Goal: Information Seeking & Learning: Find specific page/section

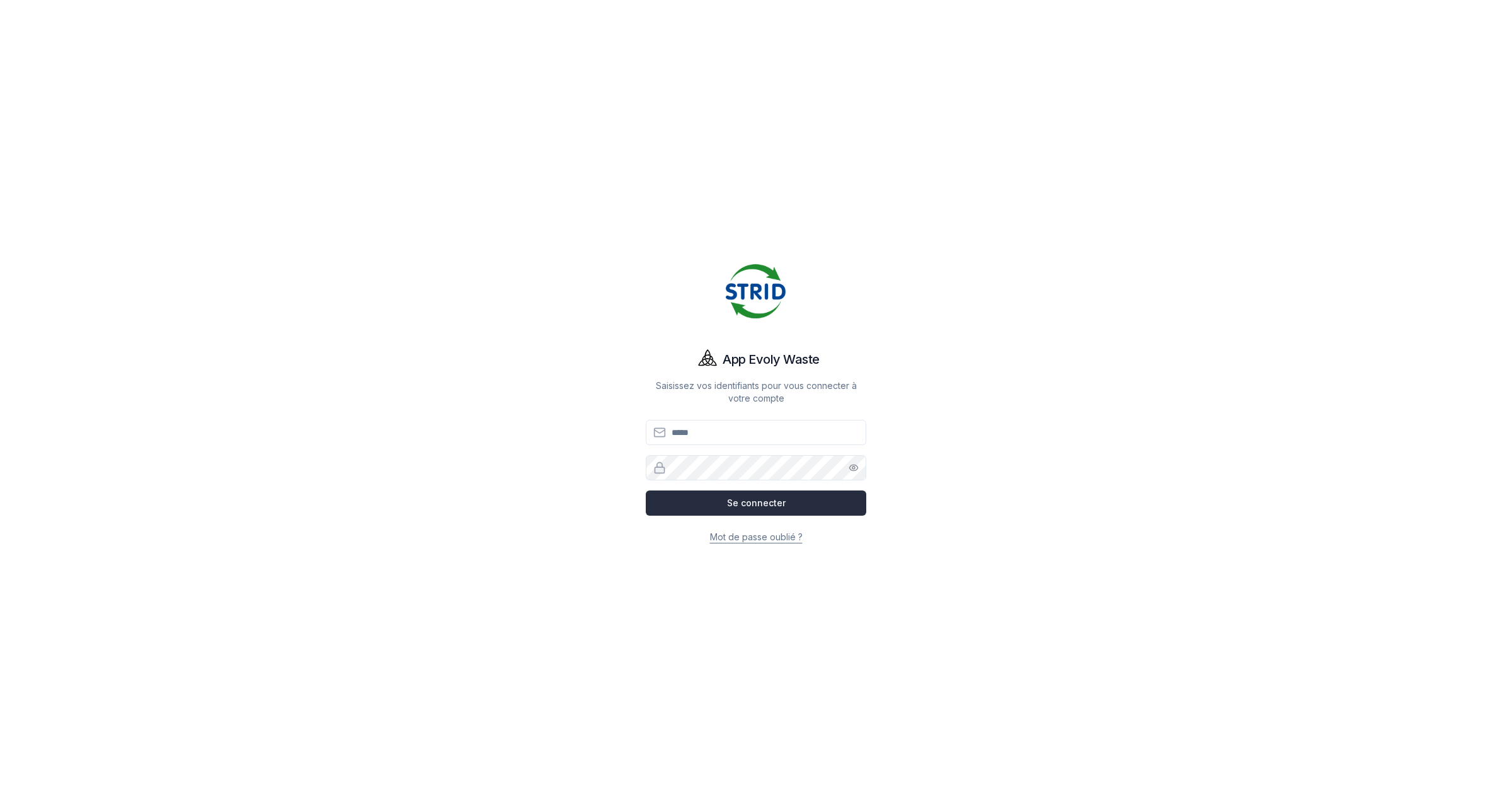
type input "**********"
click at [744, 510] on button "Se connecter" at bounding box center [756, 503] width 221 height 25
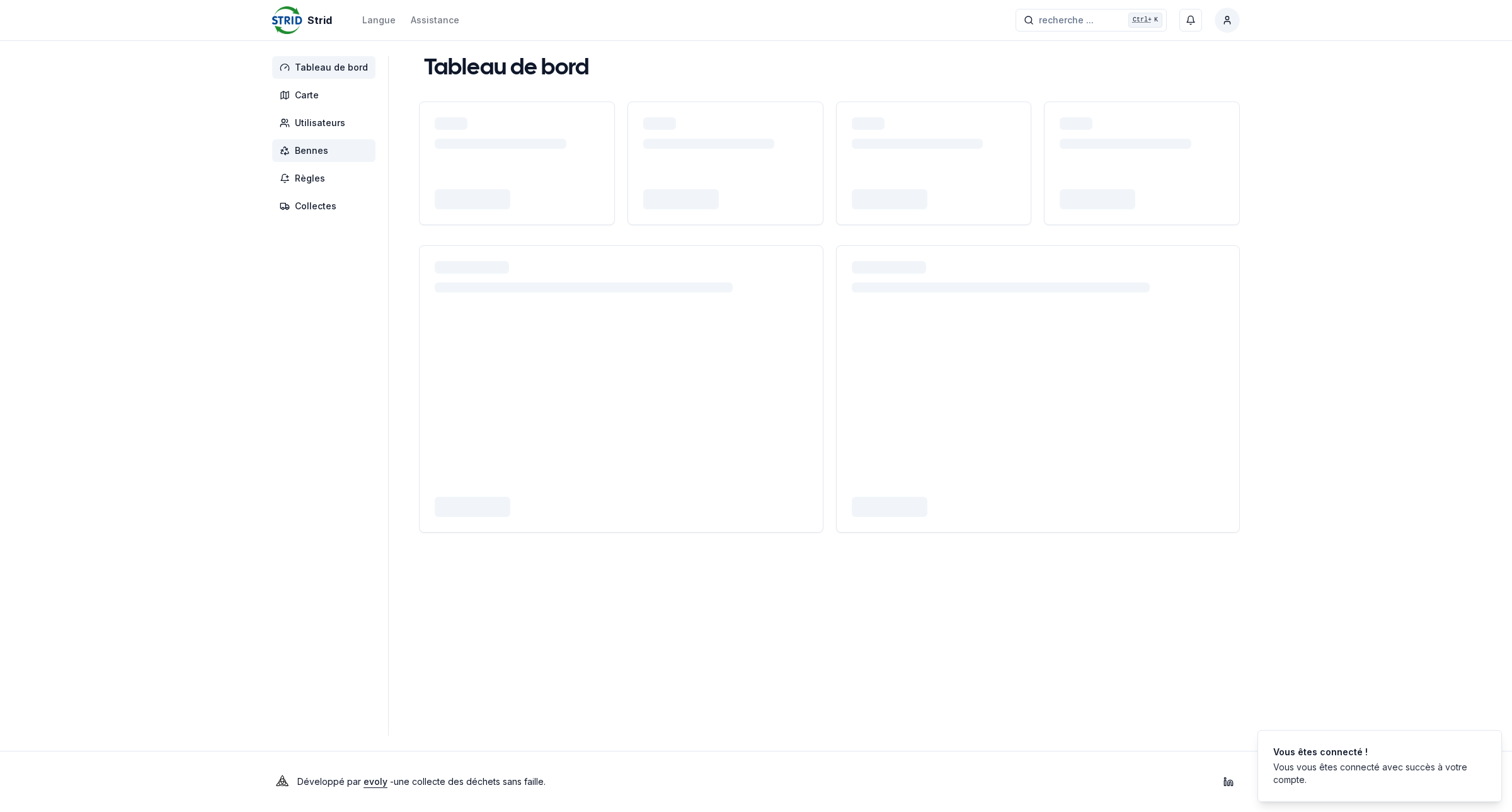
click at [326, 152] on span "Bennes" at bounding box center [324, 150] width 103 height 22
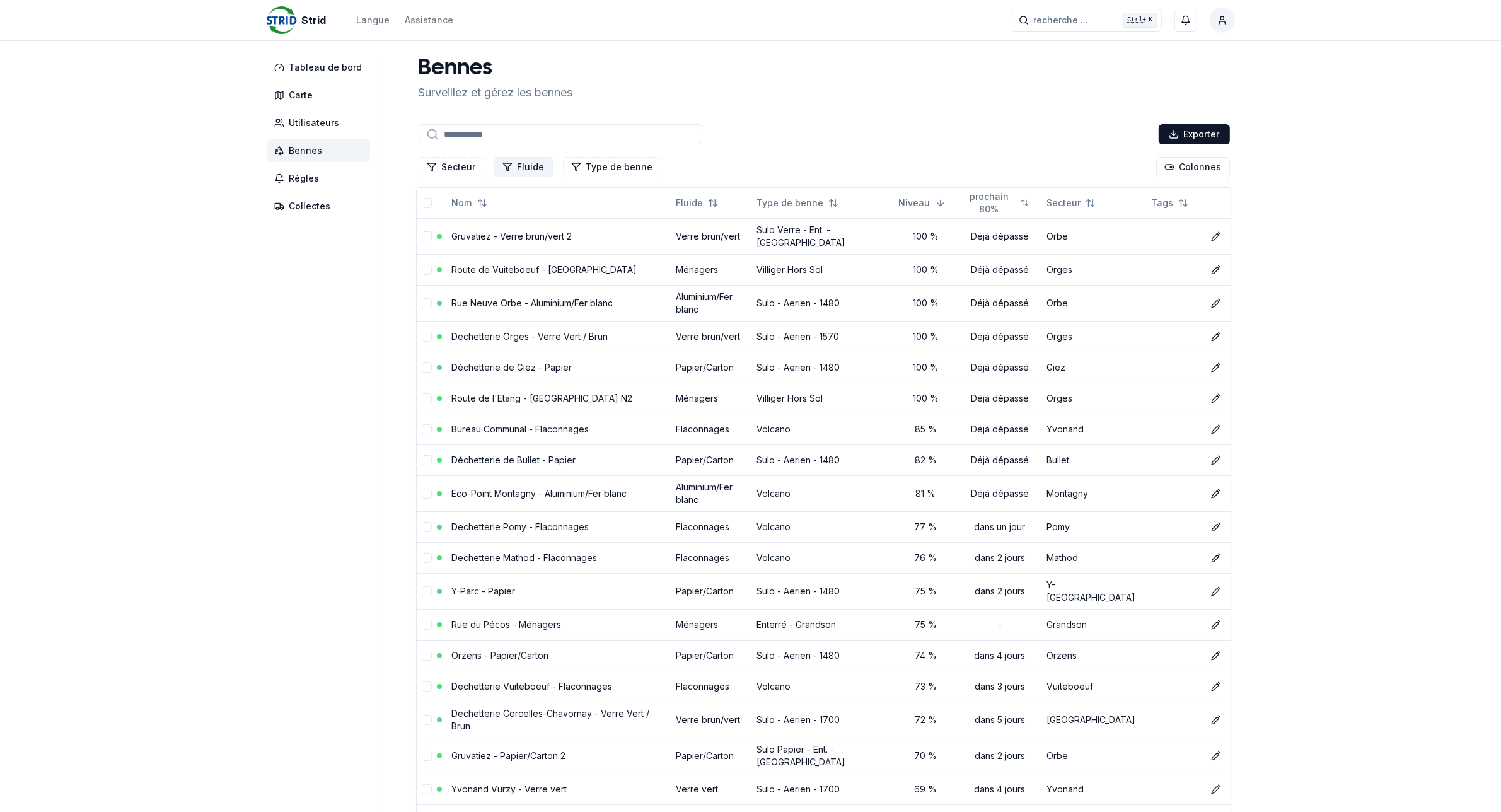
click at [505, 169] on icon "Filtrer les lignes" at bounding box center [507, 166] width 10 height 10
click at [500, 222] on div "Suggestions" at bounding box center [502, 221] width 10 height 10
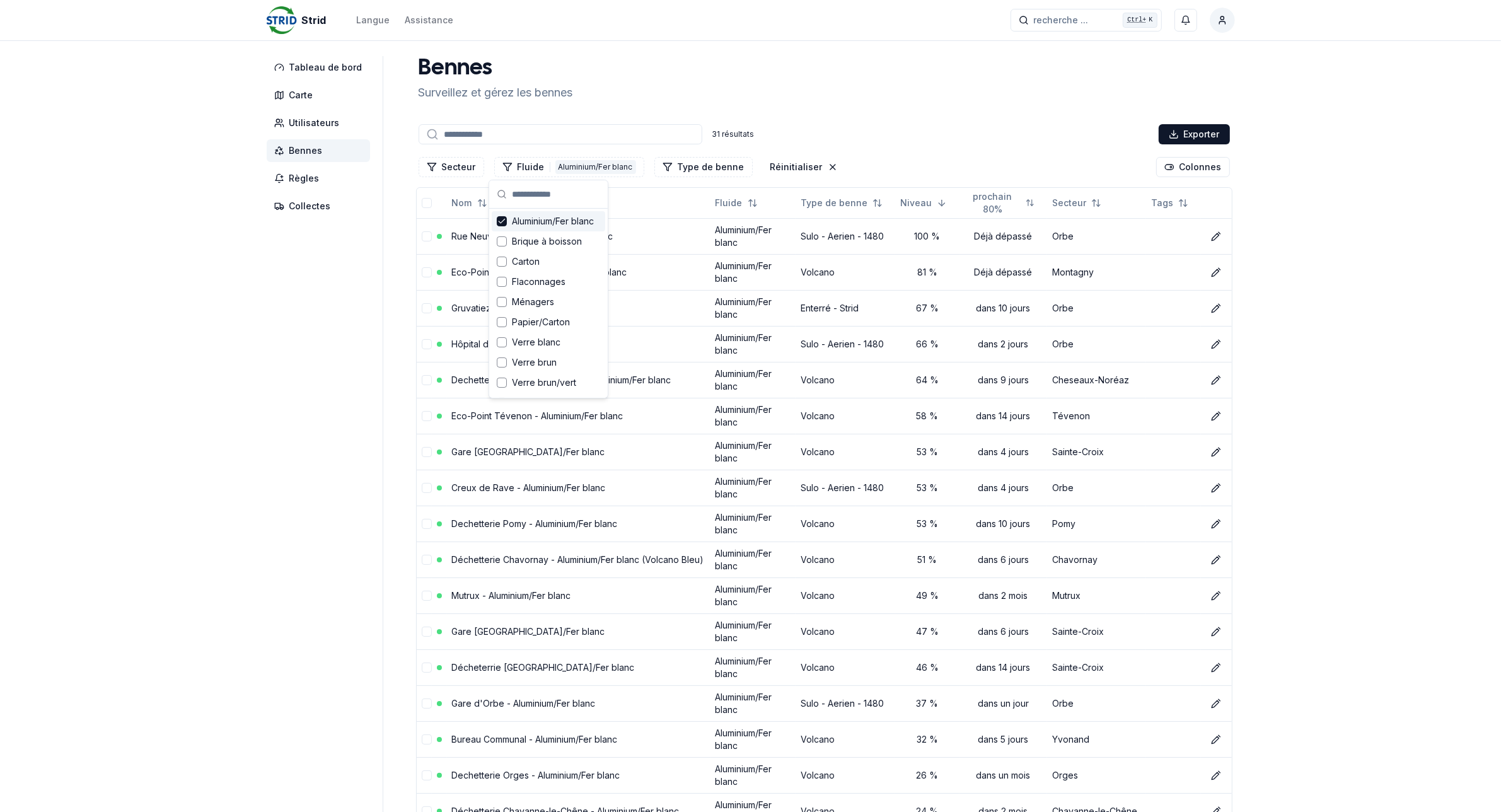
click at [238, 406] on div "Strid Langue Assistance recherche ... recherche ... Ctrl+ K [PERSON_NAME] Table…" at bounding box center [750, 721] width 1501 height 1441
click at [552, 276] on link "Eco-Point Montagny - Aluminium/Fer blanc" at bounding box center [540, 272] width 175 height 10
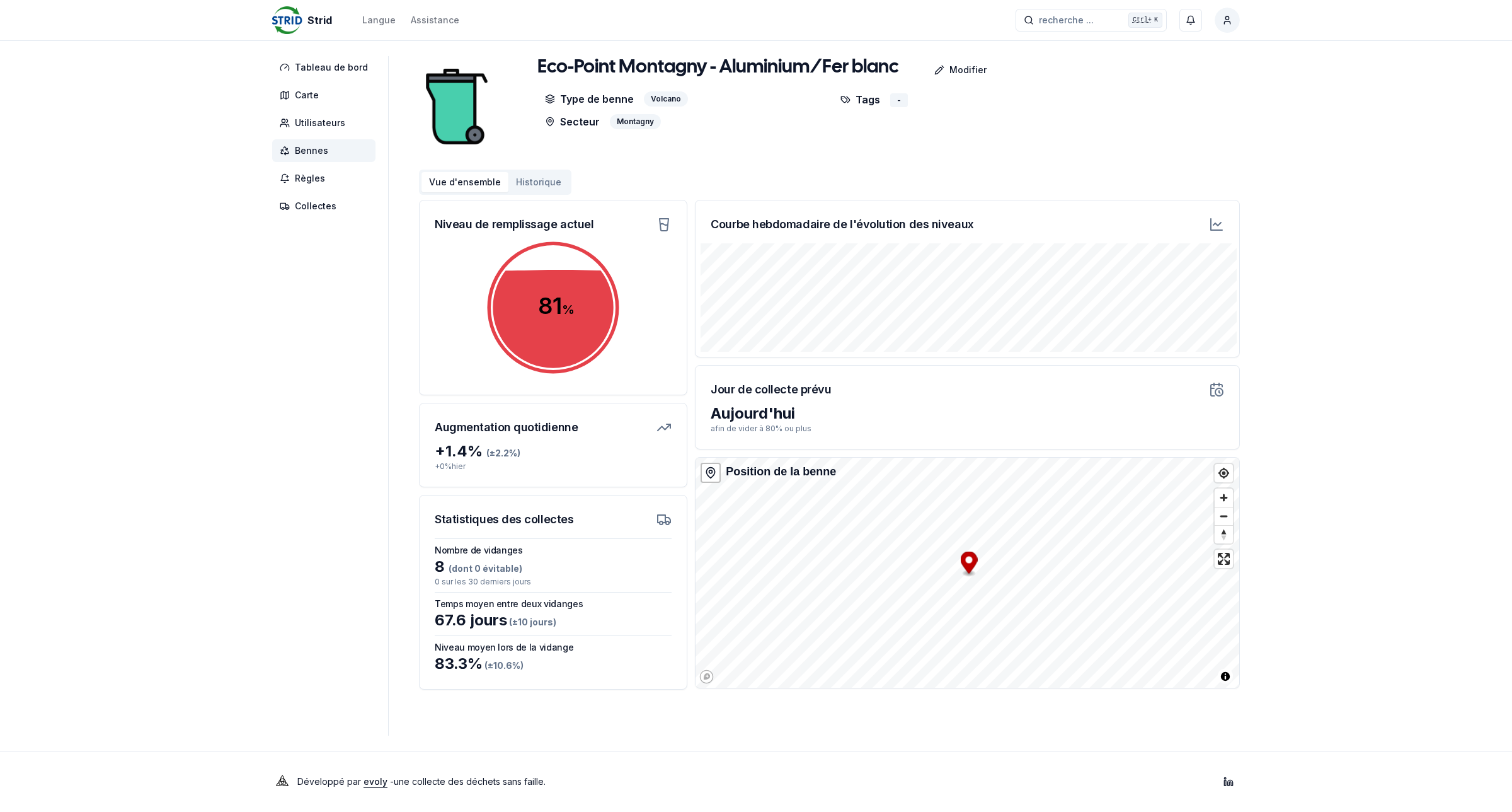
click at [298, 144] on span "Bennes" at bounding box center [311, 150] width 34 height 13
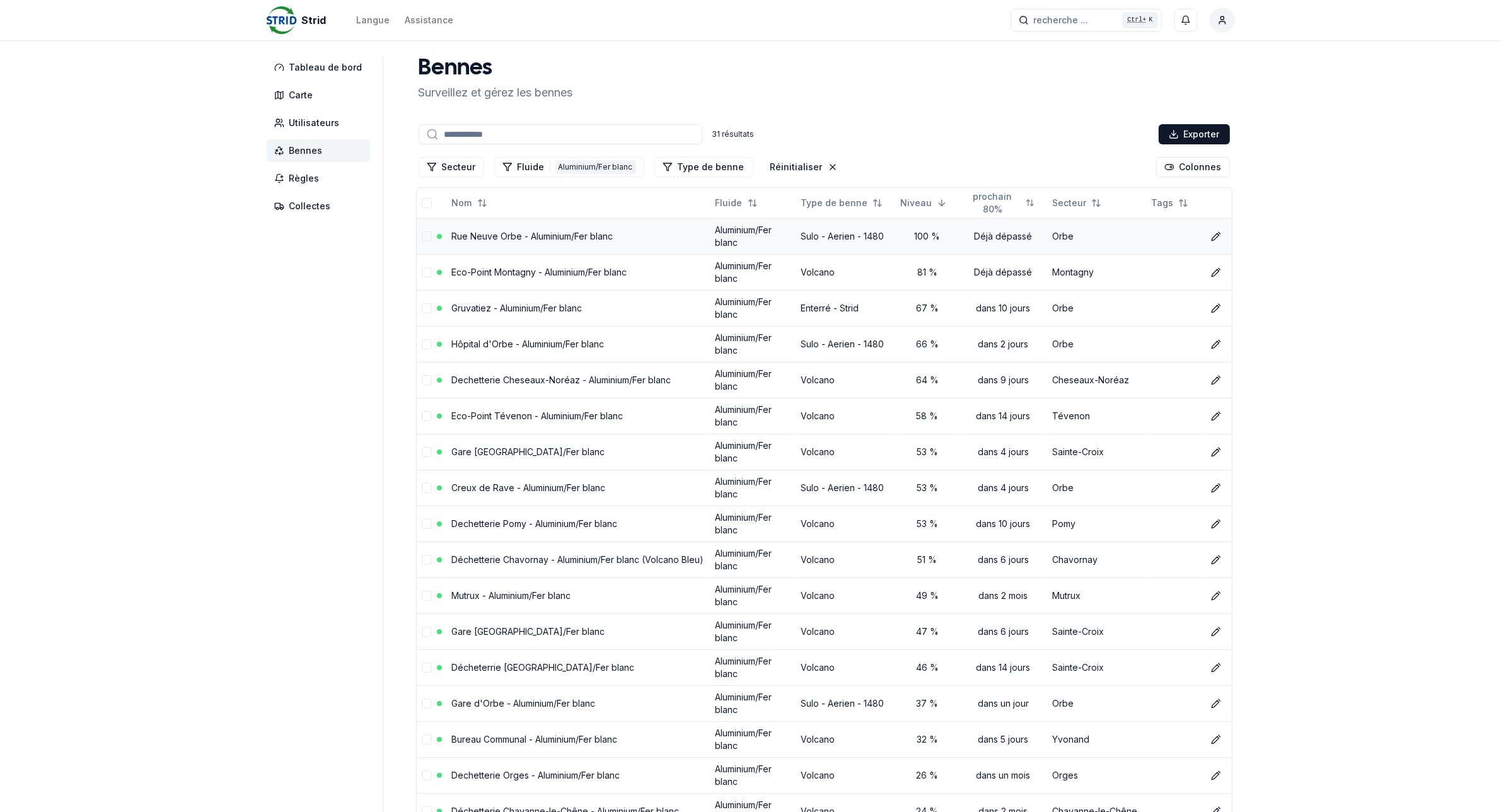
click at [526, 236] on link "Rue Neuve Orbe - Aluminium/Fer blanc" at bounding box center [533, 236] width 162 height 10
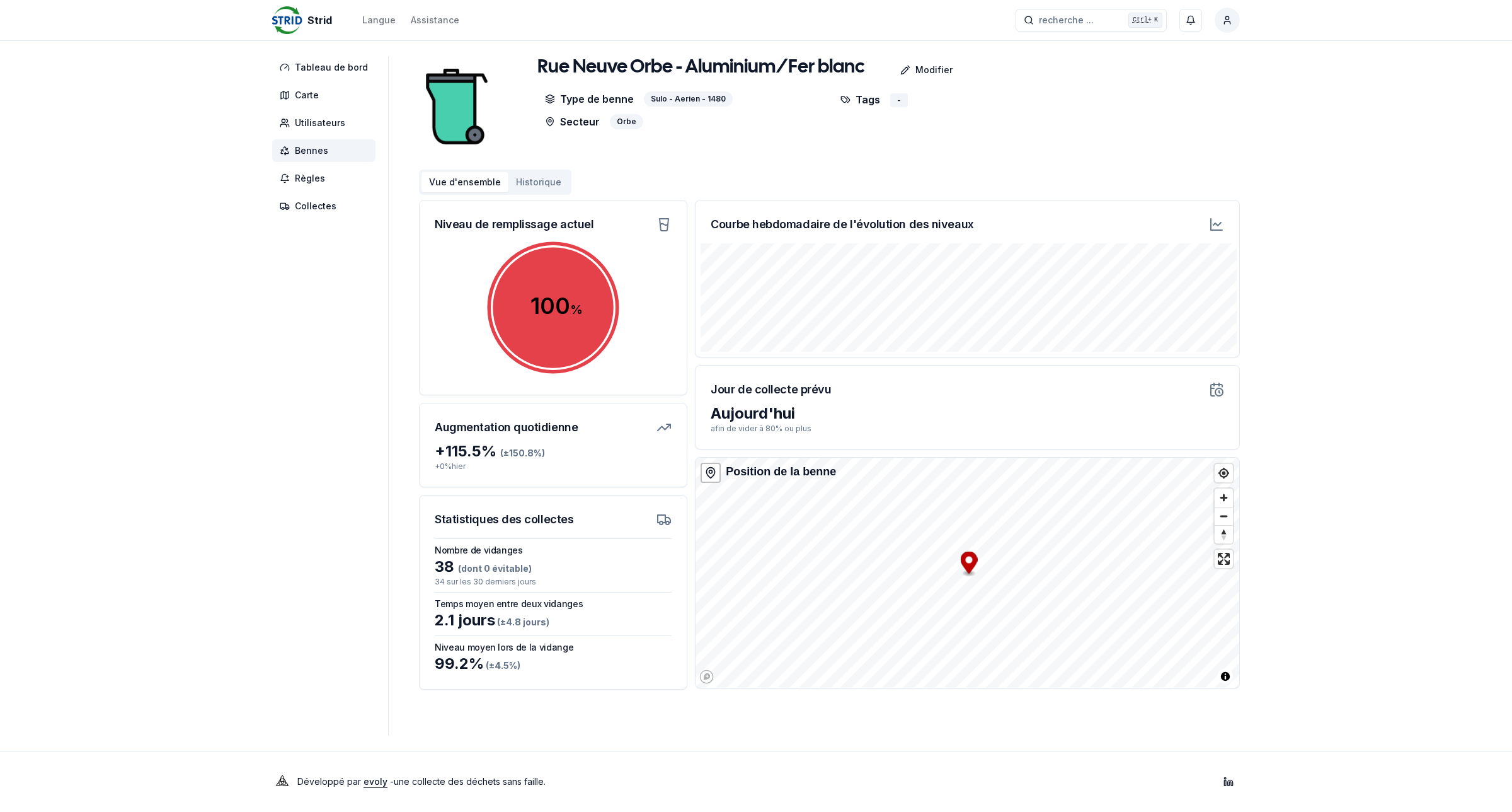
click at [300, 145] on span "Bennes" at bounding box center [311, 150] width 34 height 13
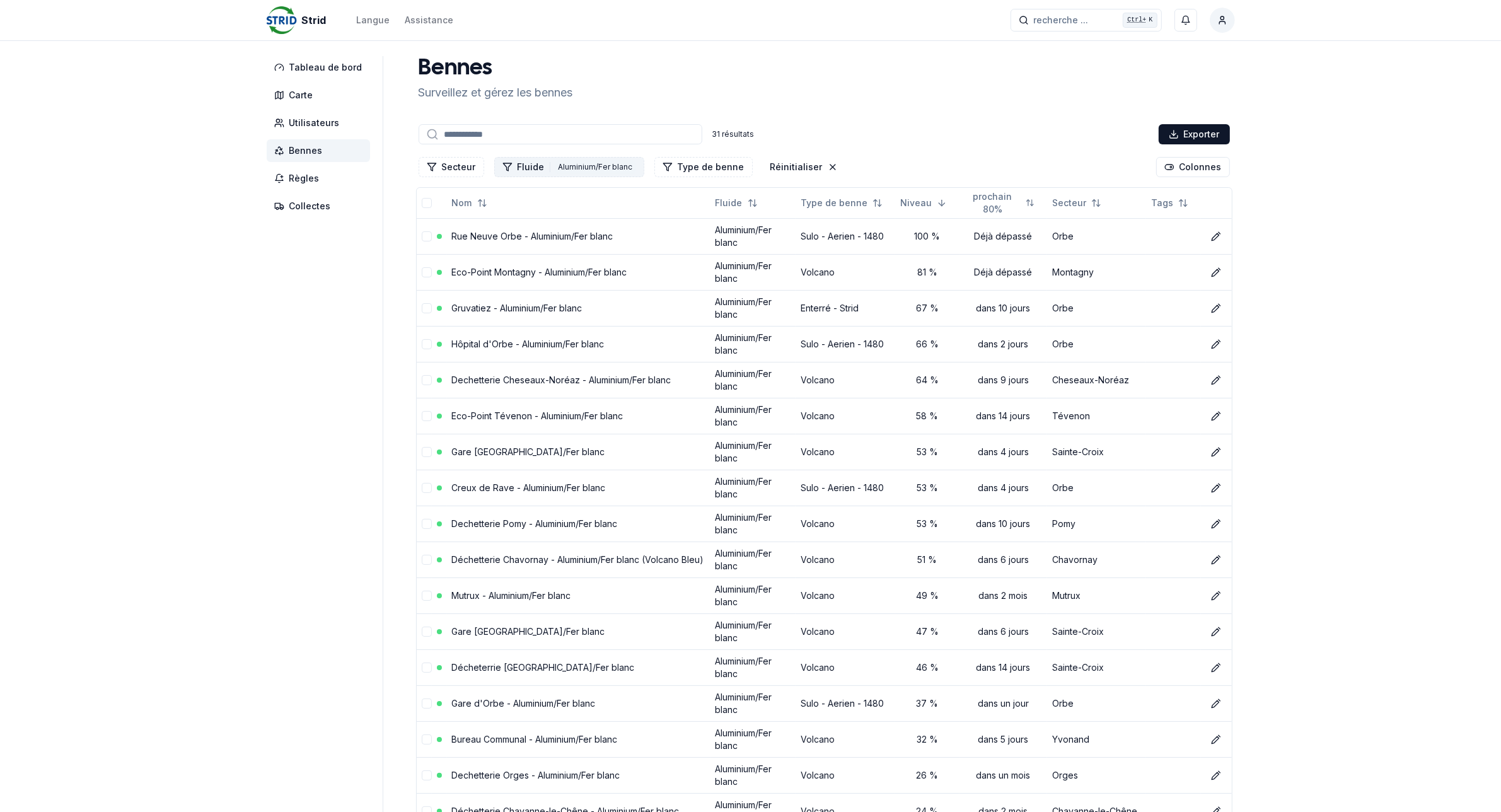
click at [555, 170] on div "Aluminium/Fer blanc" at bounding box center [596, 167] width 81 height 14
click at [501, 222] on icon "Suggestions" at bounding box center [502, 221] width 9 height 10
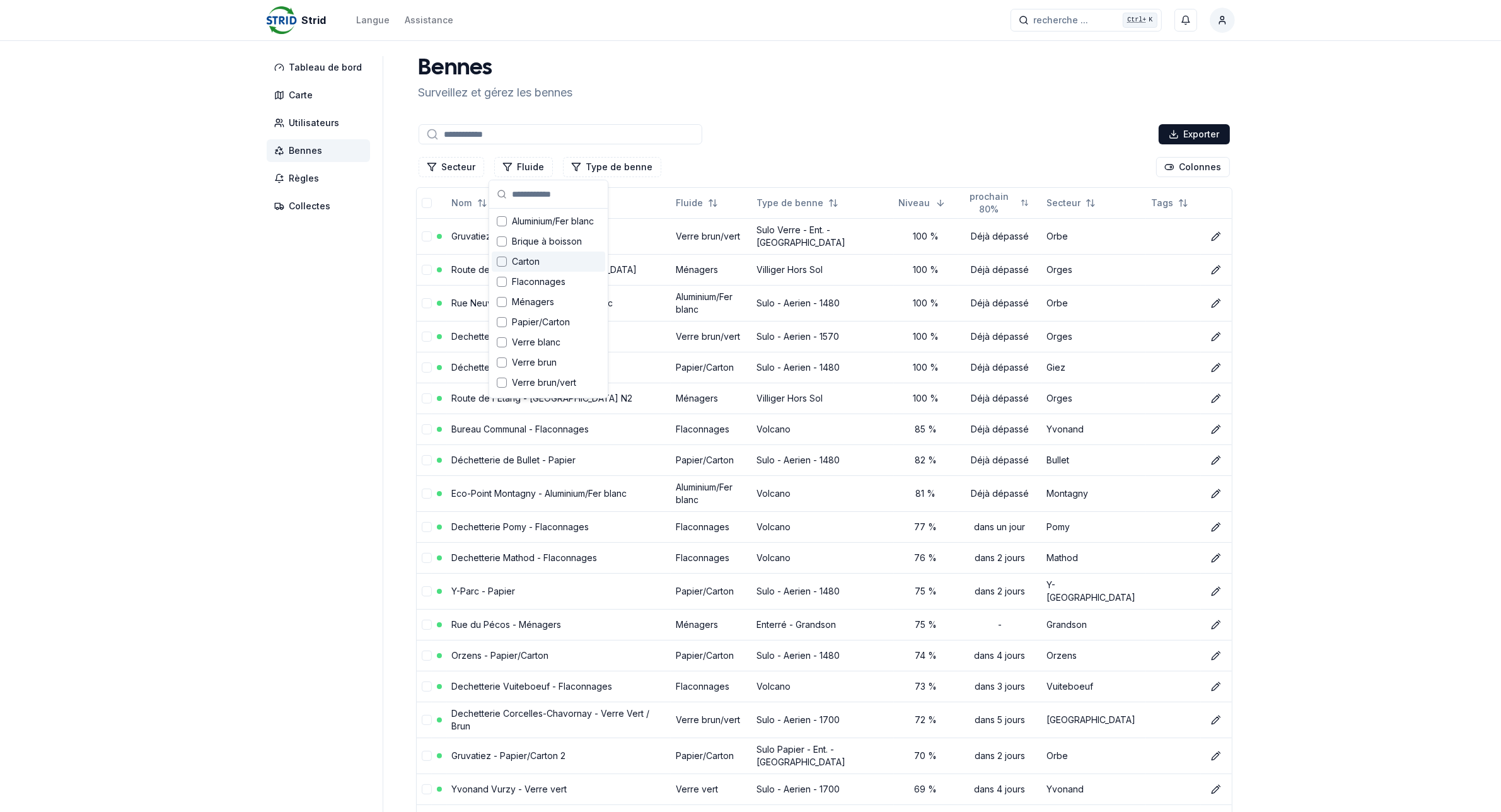
click at [501, 263] on div "Suggestions" at bounding box center [502, 261] width 10 height 10
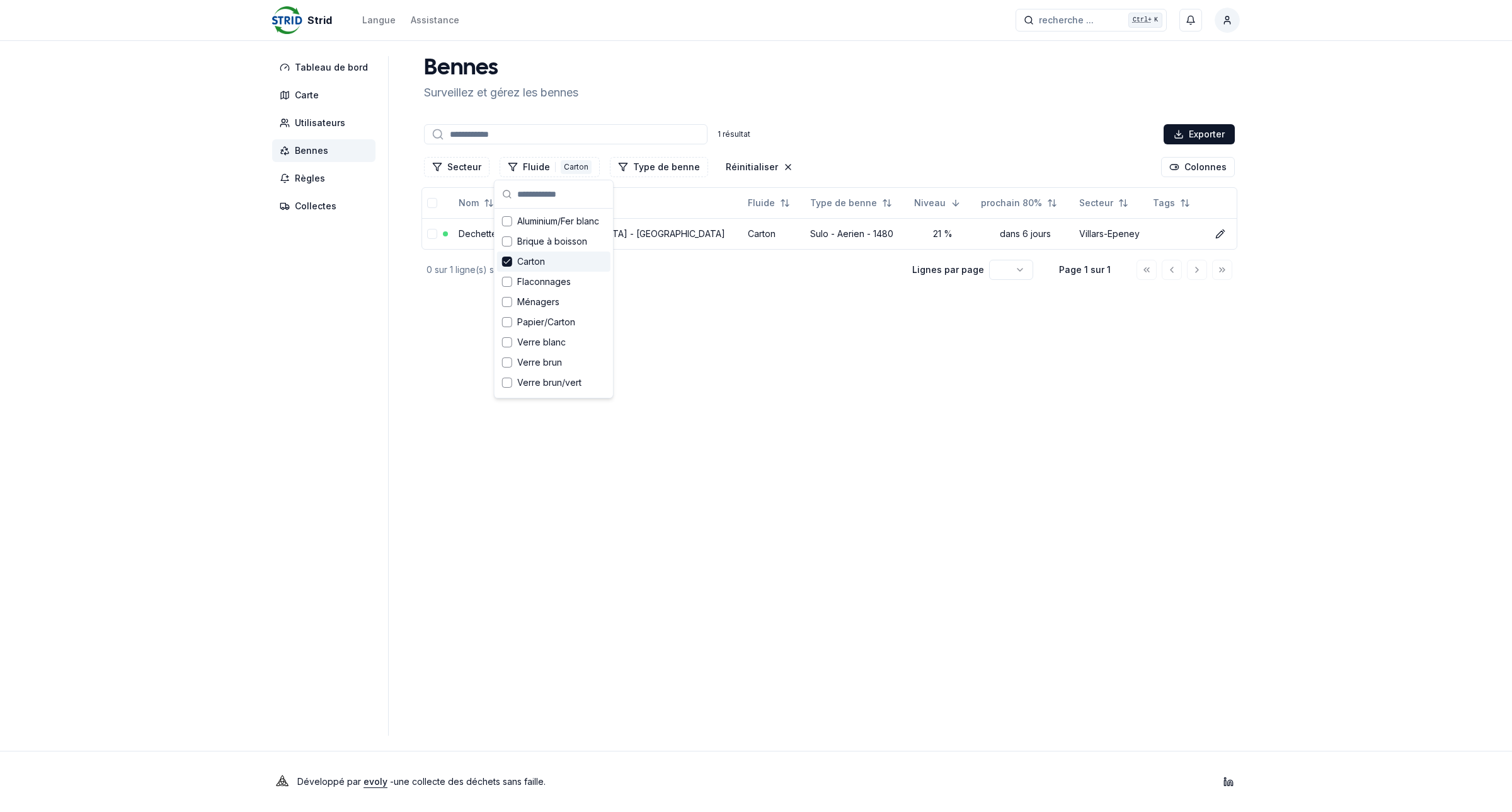
click at [508, 261] on polyline "Suggestions" at bounding box center [507, 261] width 6 height 4
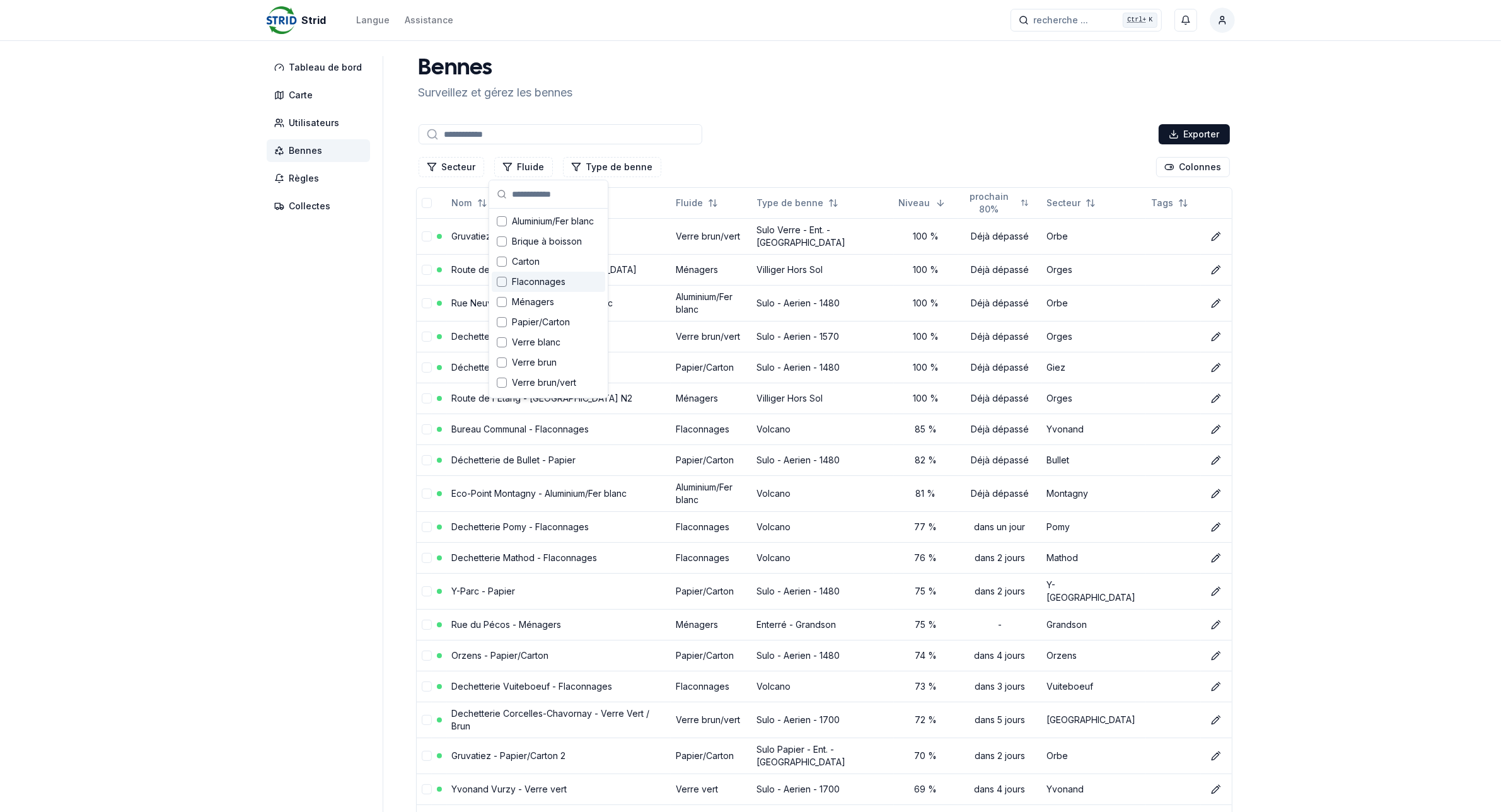
click at [508, 281] on div "Flaconnages" at bounding box center [549, 281] width 114 height 20
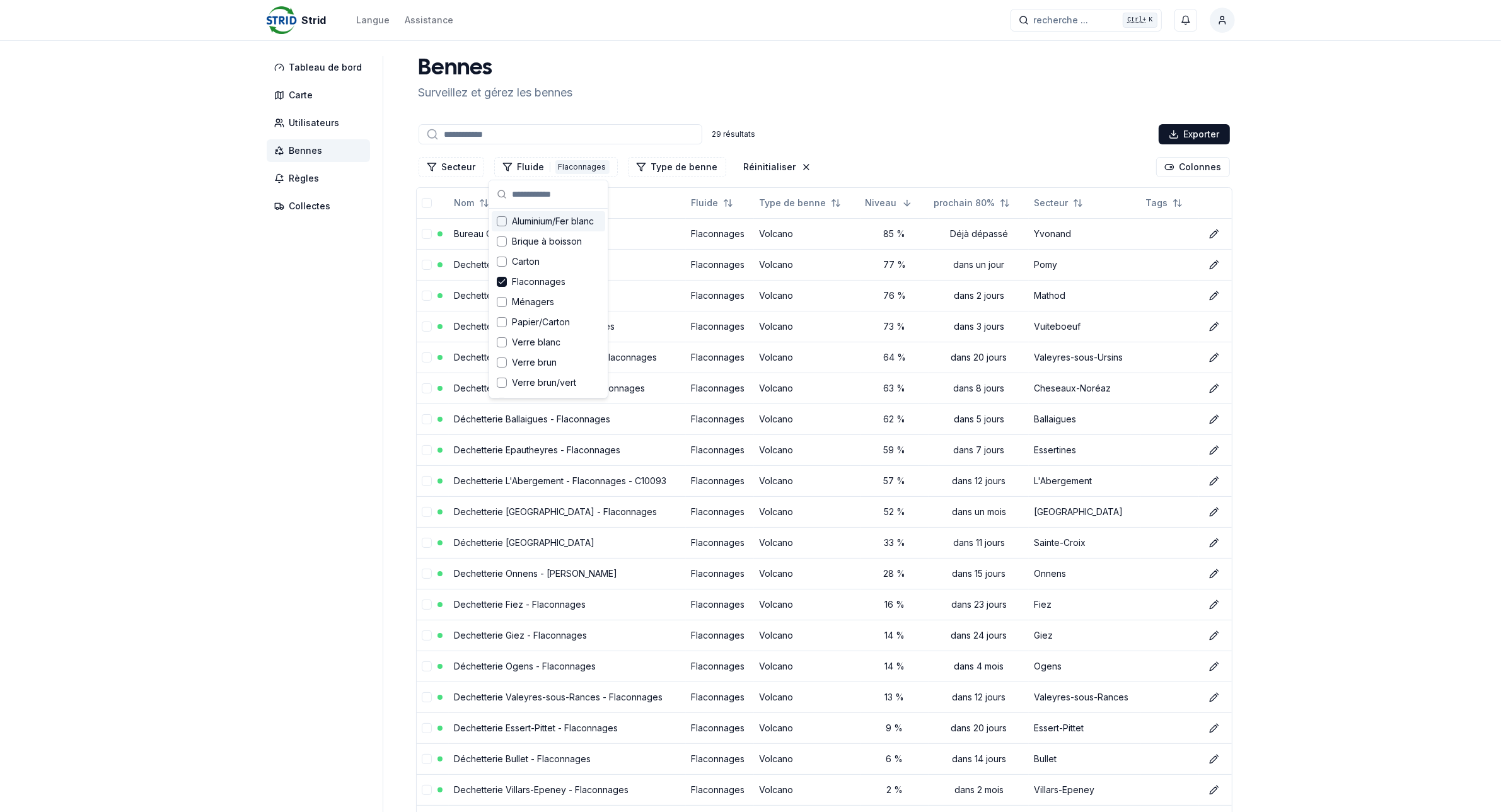
click at [878, 118] on div "Bennes Surveillez et gérez les bennes 29 résultats Exporter Secteur Fluide 1 Fl…" at bounding box center [823, 602] width 821 height 1091
click at [521, 268] on link "Dechetterie Pomy - Flaconnages" at bounding box center [523, 264] width 138 height 10
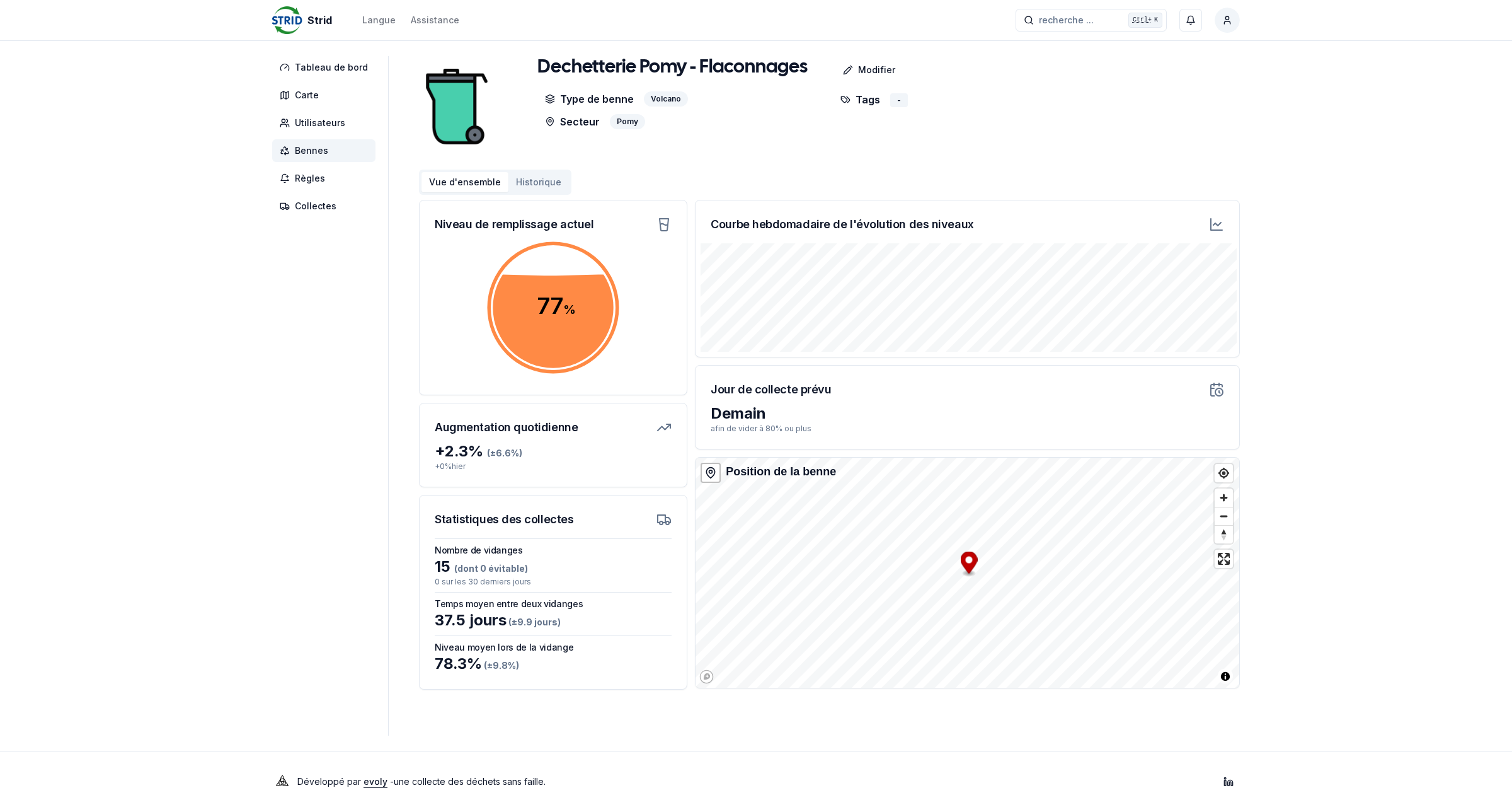
click at [319, 149] on span "Bennes" at bounding box center [311, 150] width 34 height 13
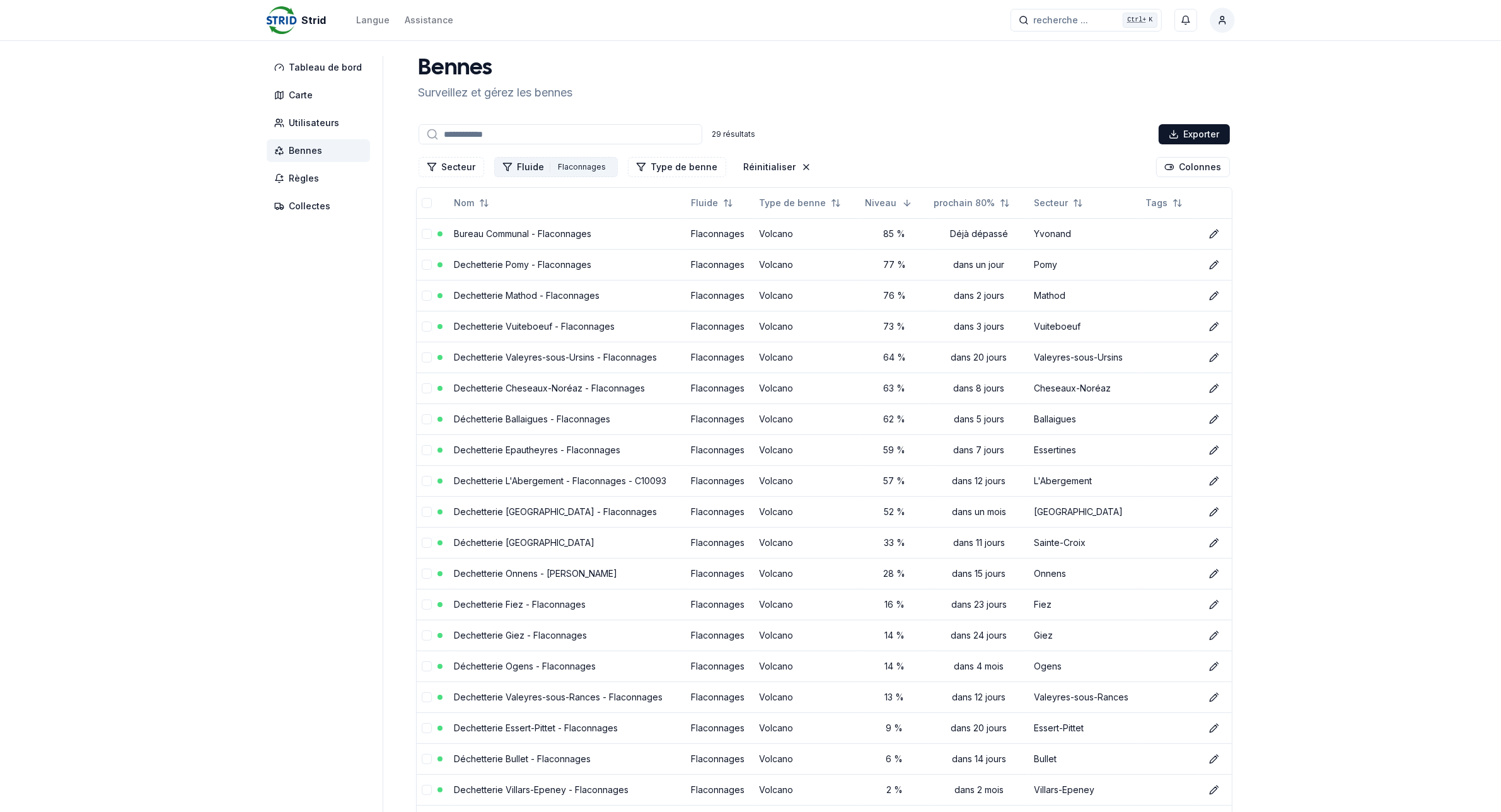
click at [555, 168] on div "Flaconnages" at bounding box center [582, 167] width 54 height 14
click at [501, 281] on icon "Suggestions" at bounding box center [502, 281] width 9 height 10
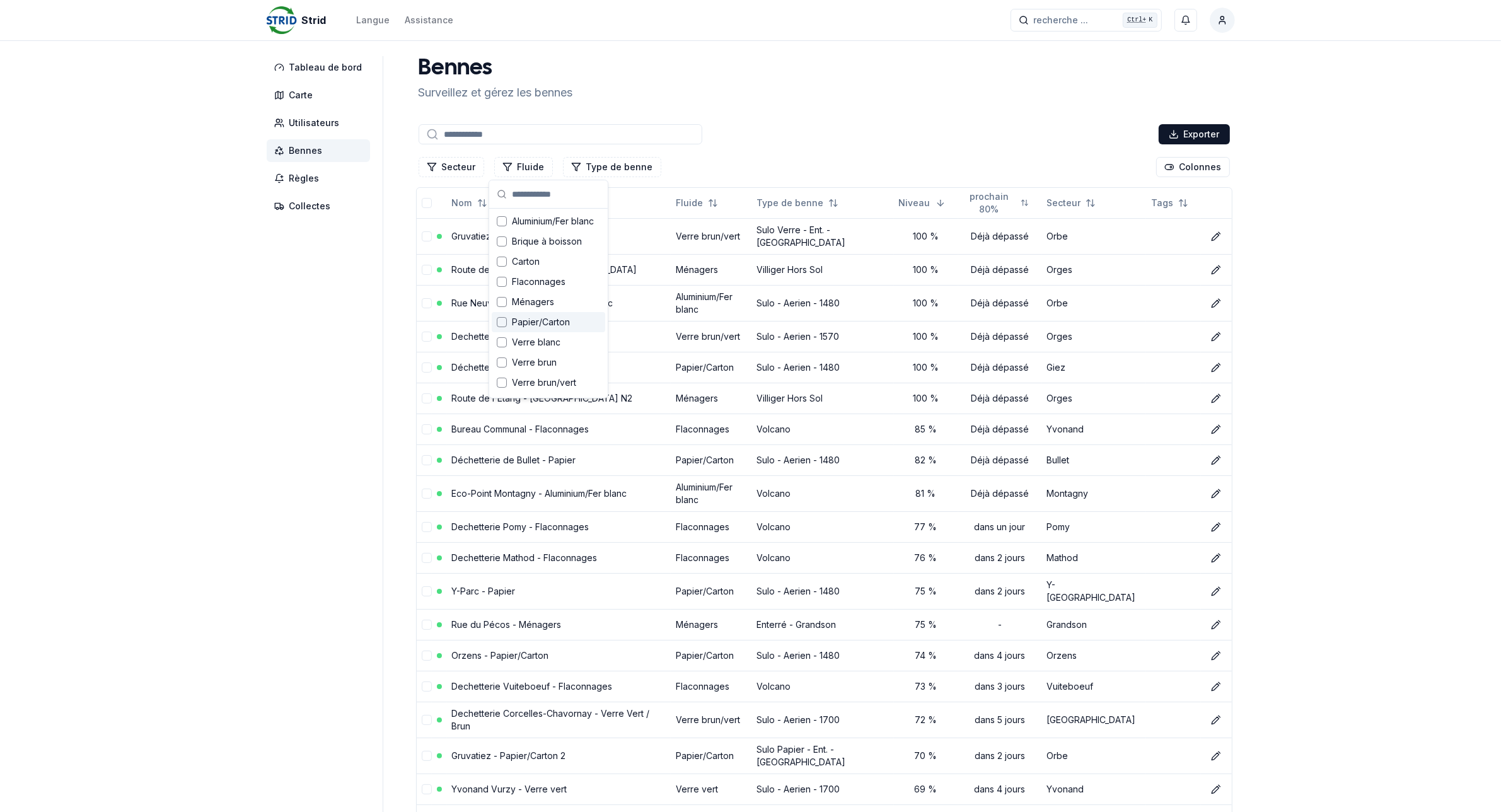
click at [502, 323] on div "Suggestions" at bounding box center [502, 322] width 10 height 10
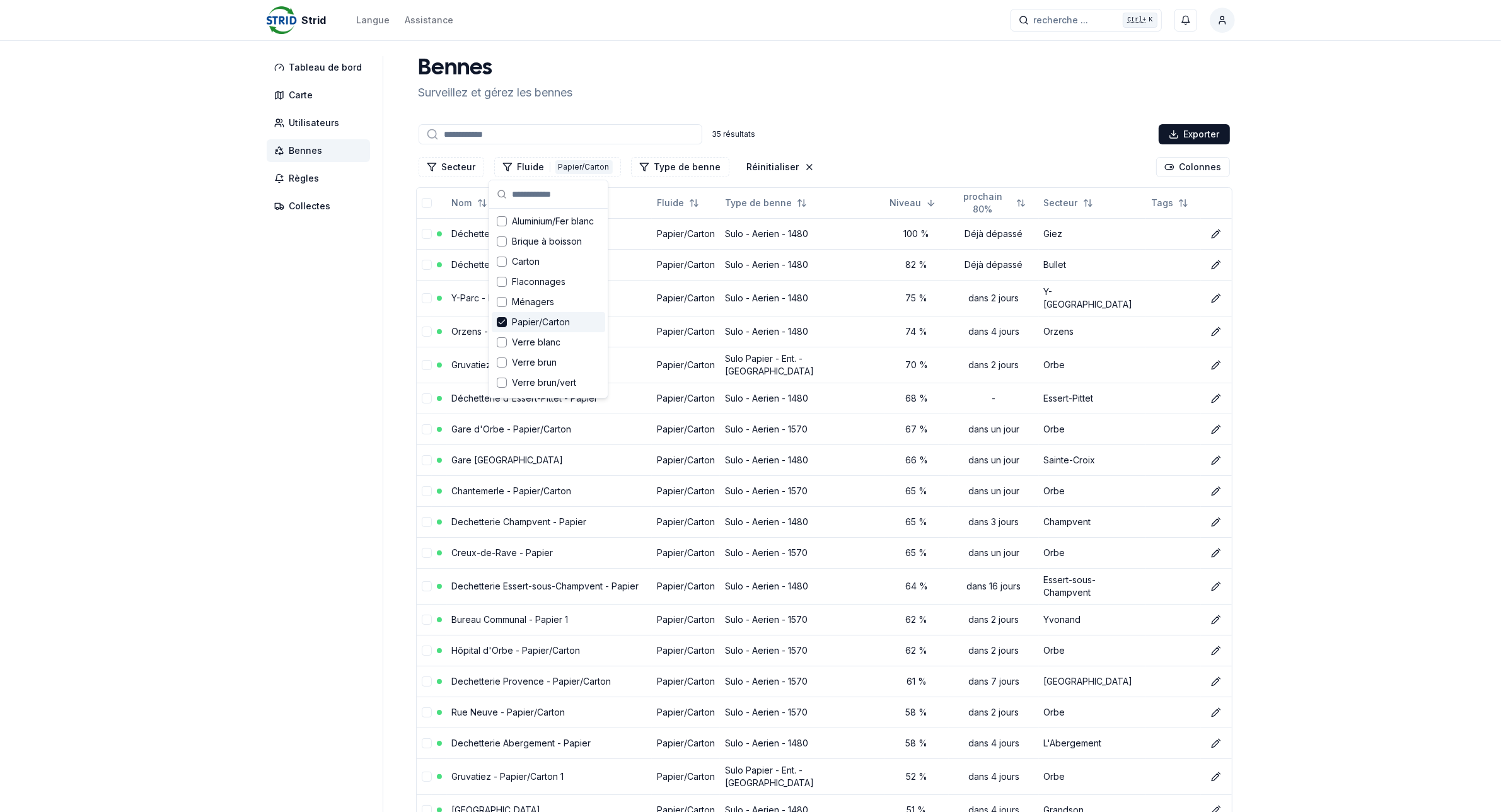
click at [332, 331] on aside "Tableau de bord Carte Utilisateurs Bennes Règles Collectes" at bounding box center [325, 706] width 117 height 1301
click at [497, 265] on link "Déchetterie de Bullet - Papier" at bounding box center [514, 264] width 124 height 10
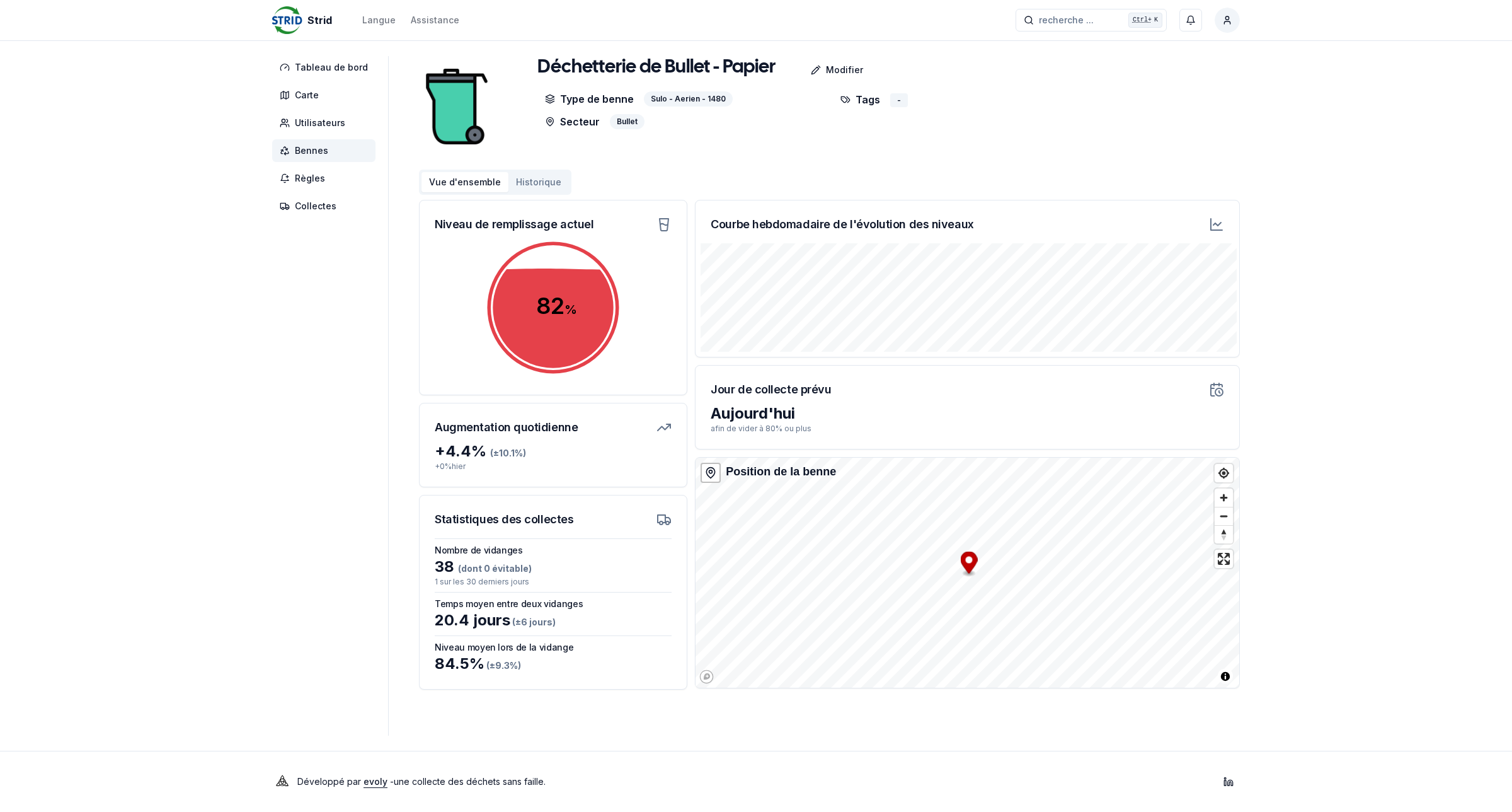
click at [302, 145] on span "Bennes" at bounding box center [311, 150] width 34 height 13
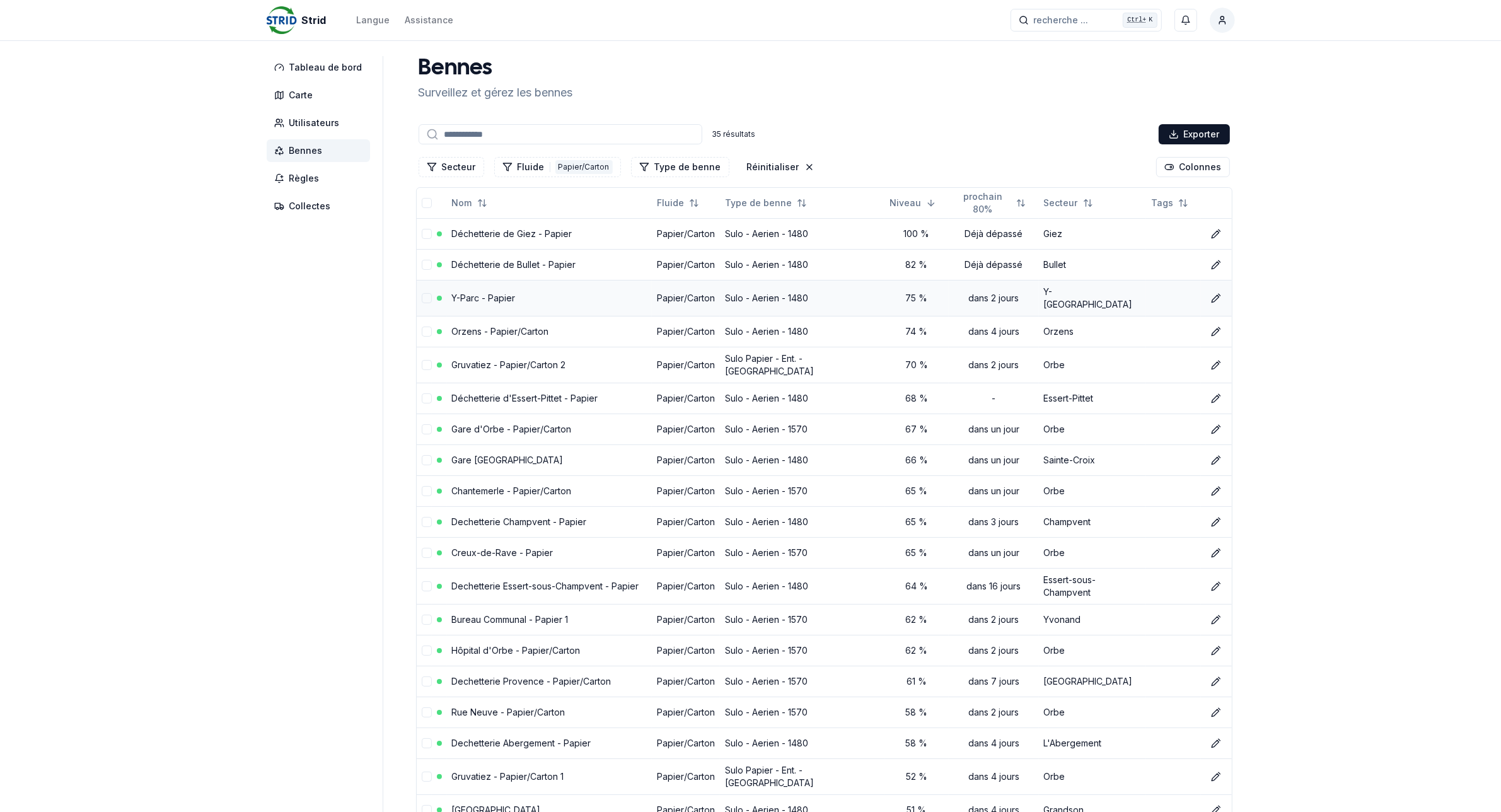
click at [468, 295] on link "Y-Parc - Papier" at bounding box center [484, 298] width 64 height 10
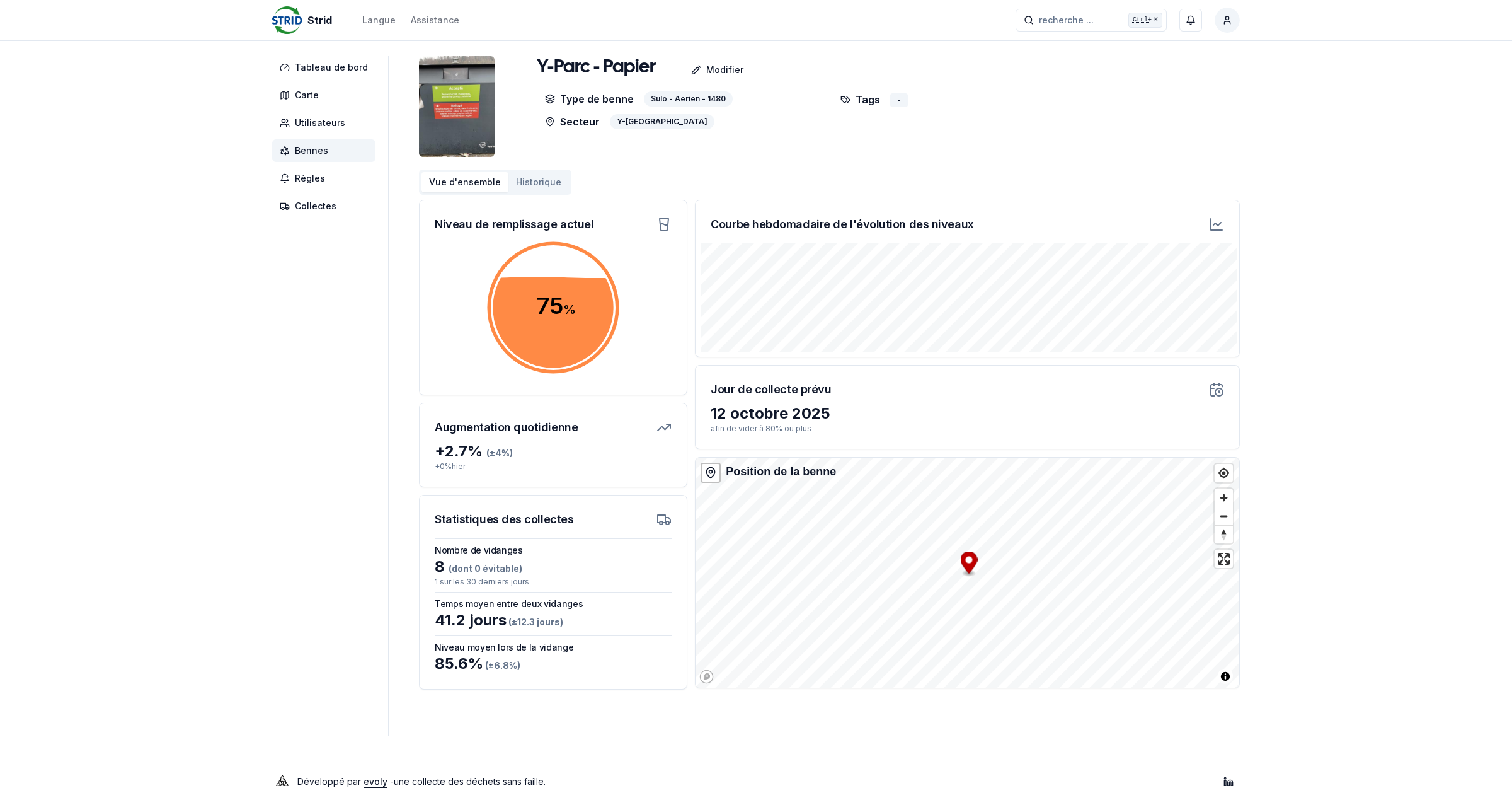
click at [336, 153] on span "Bennes" at bounding box center [324, 150] width 103 height 22
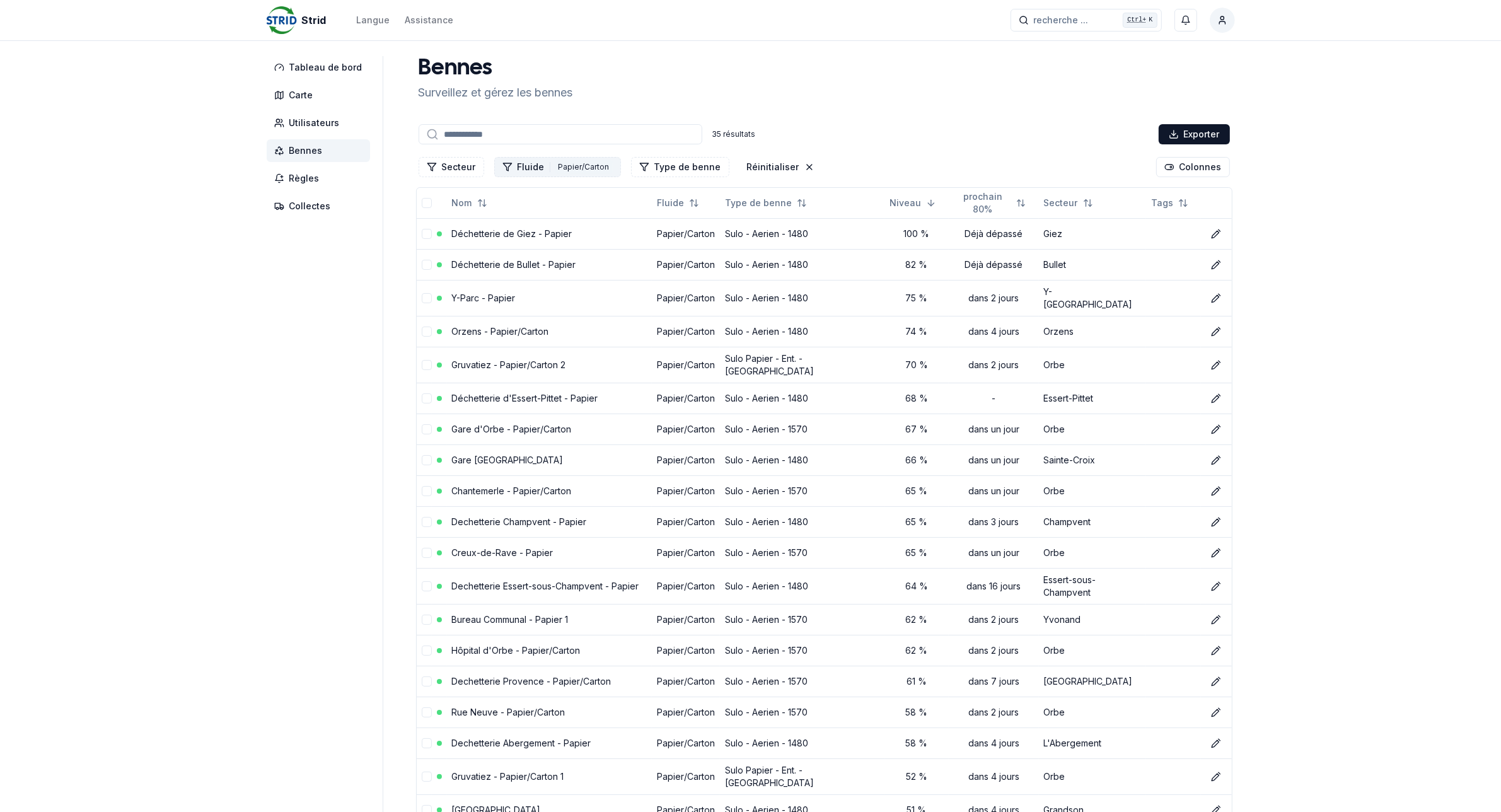
click at [567, 171] on div "Papier/Carton" at bounding box center [584, 167] width 58 height 14
click at [505, 319] on icon "Suggestions" at bounding box center [502, 322] width 9 height 10
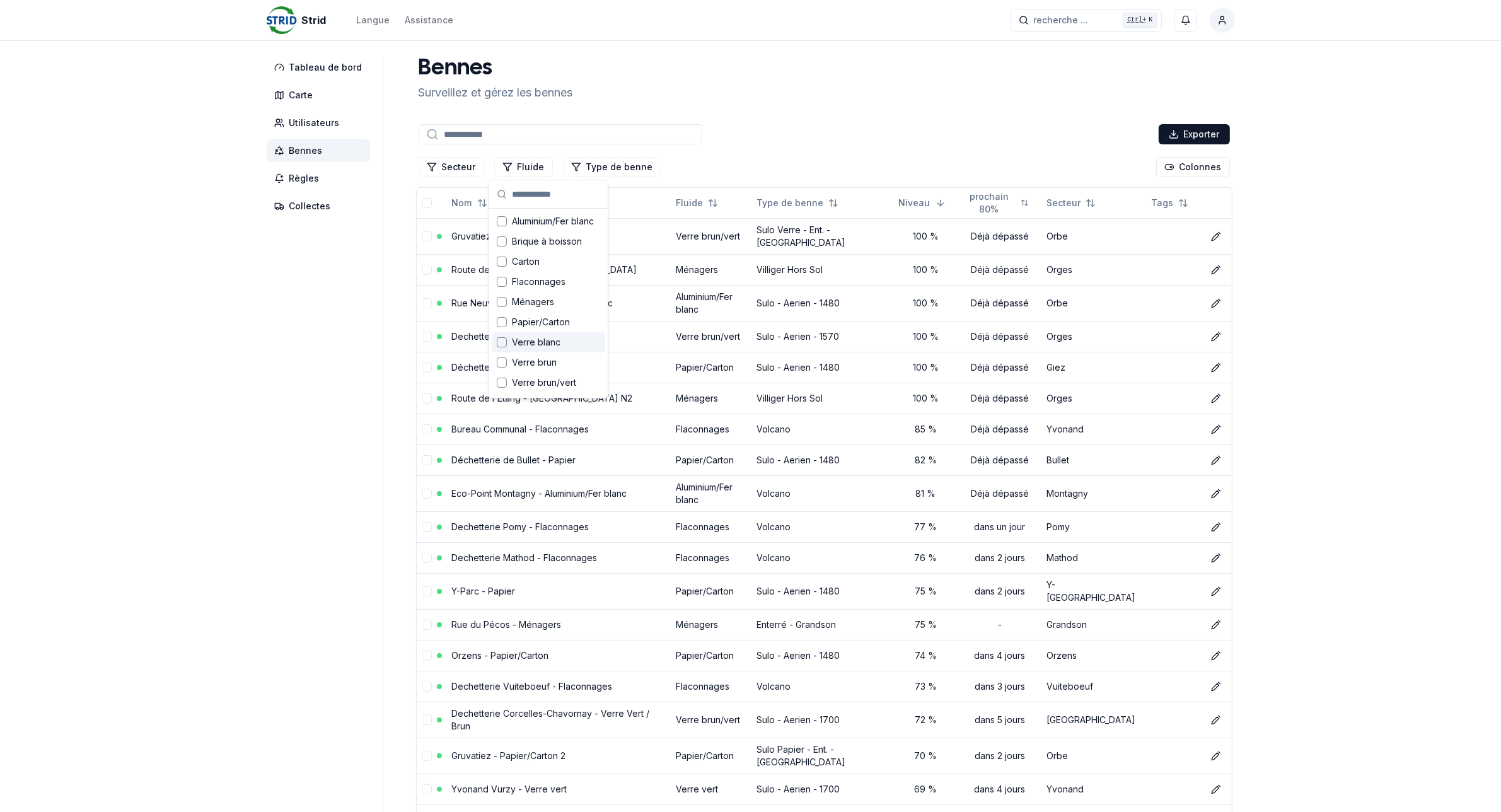
click at [517, 341] on span "Verre blanc" at bounding box center [536, 342] width 49 height 13
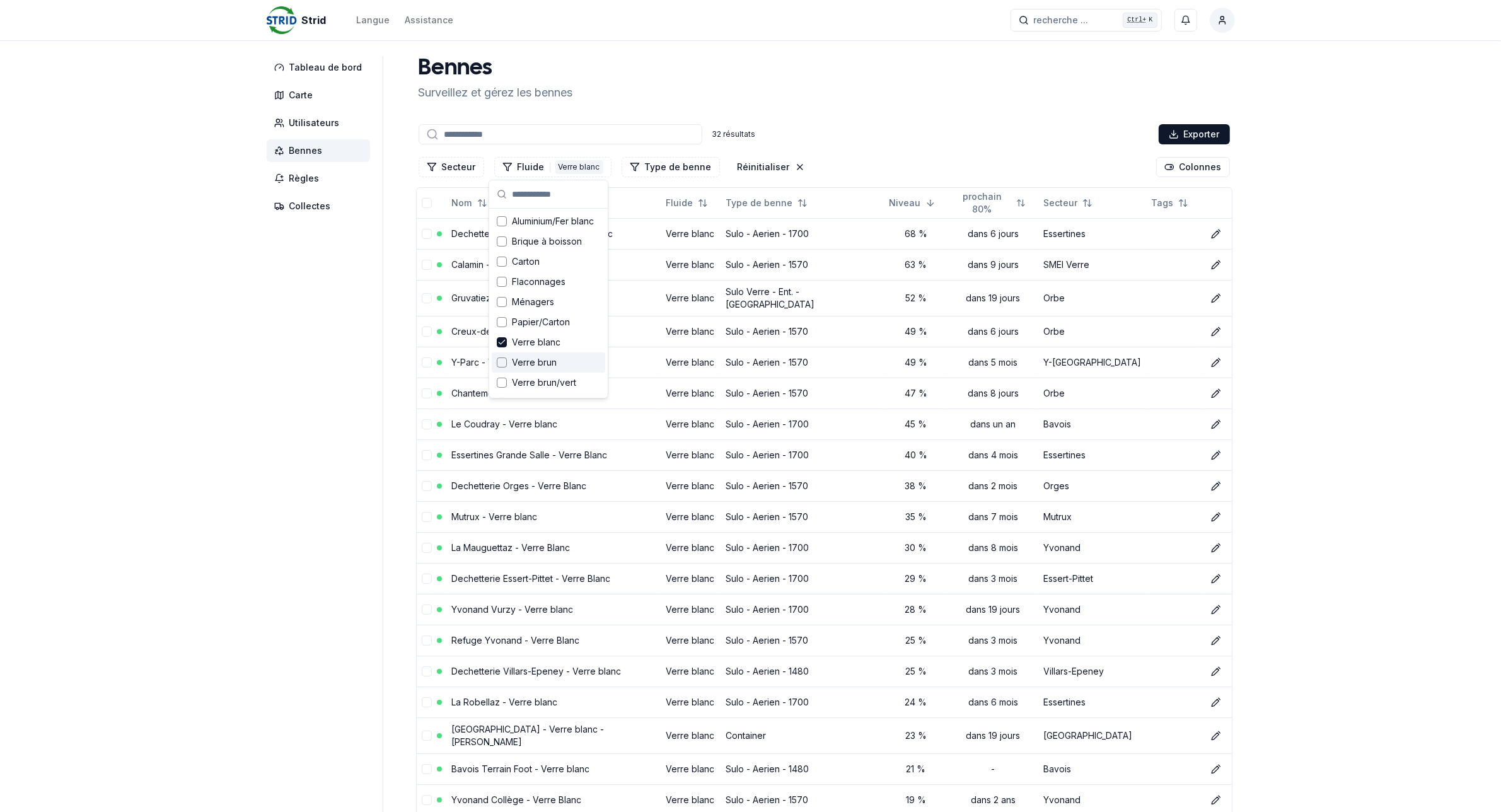
click at [522, 361] on span "Verre brun" at bounding box center [535, 362] width 45 height 13
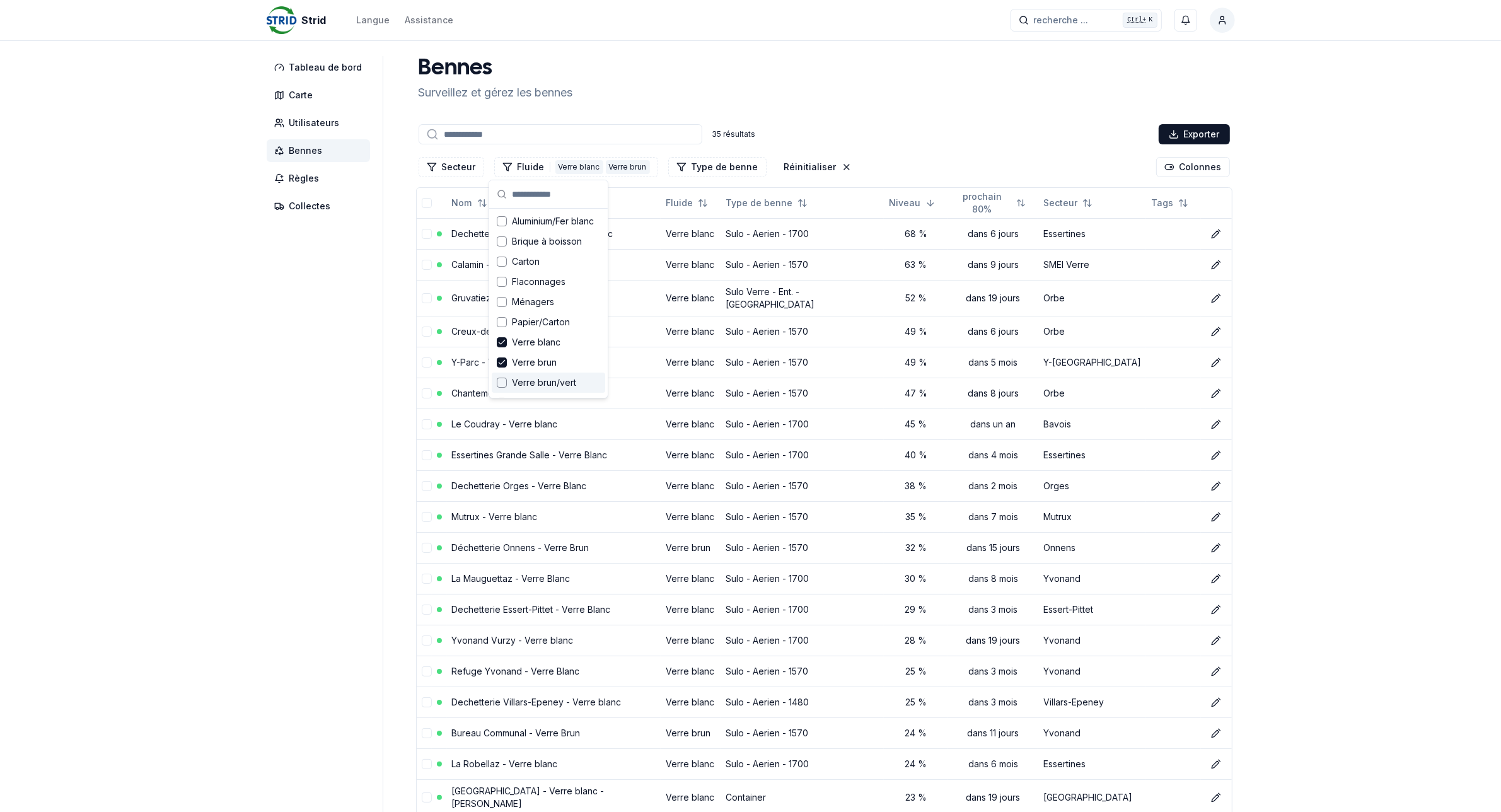
click at [522, 377] on span "Verre brun/vert" at bounding box center [544, 382] width 64 height 13
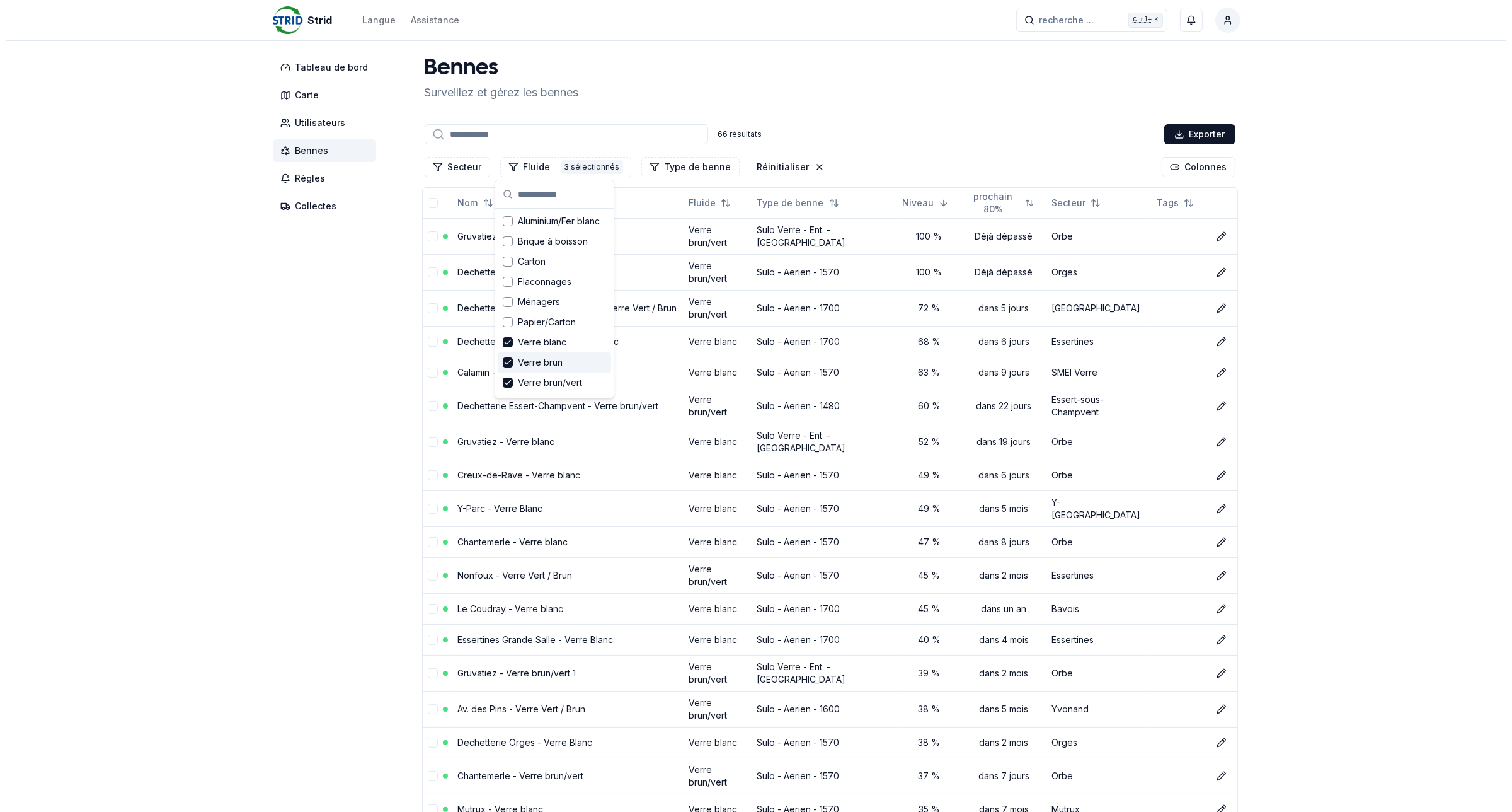
scroll to position [43, 0]
click at [536, 358] on span "Verre vert" at bounding box center [533, 359] width 42 height 13
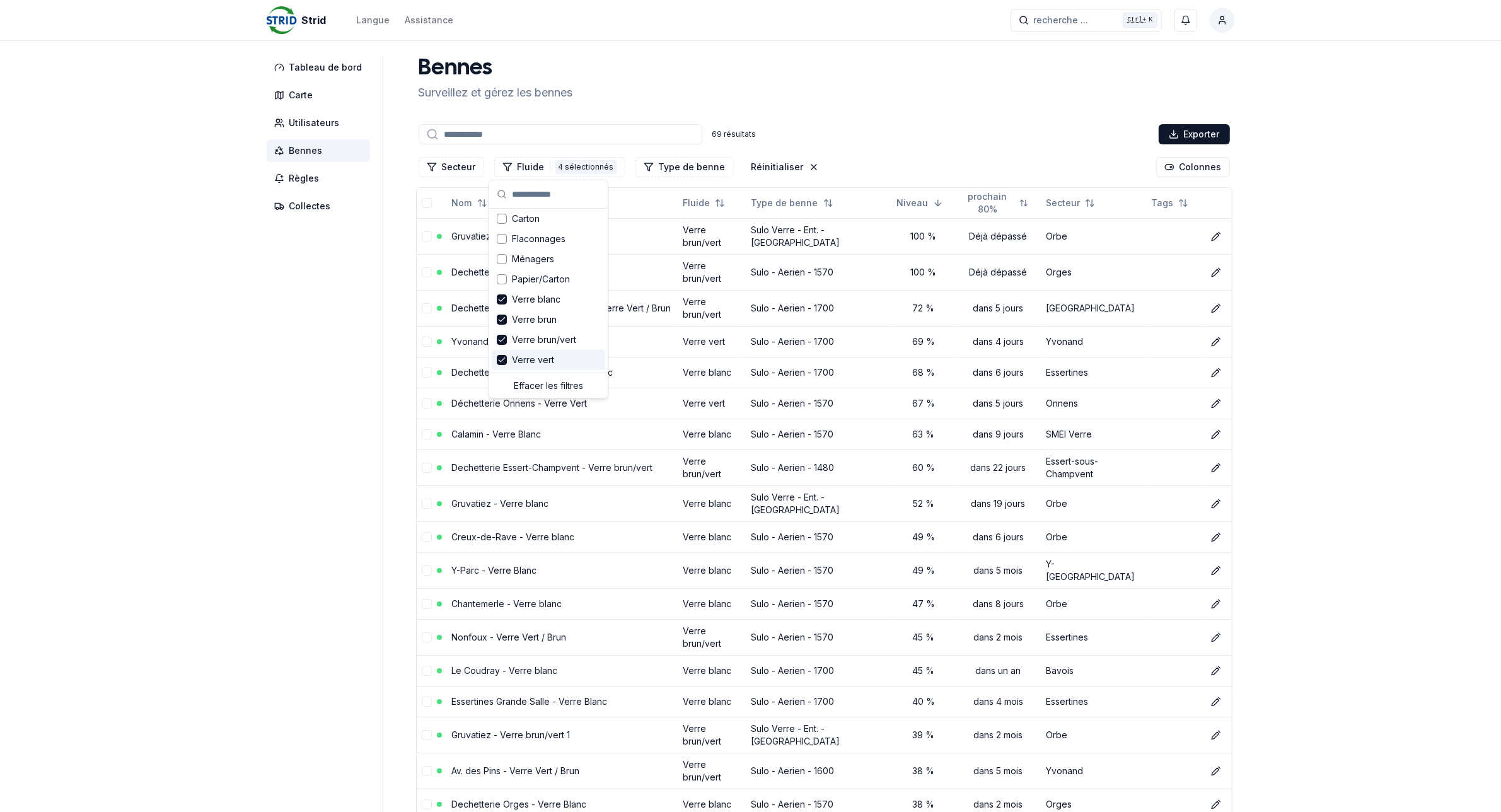
click at [787, 170] on button "Réinitialiser" at bounding box center [785, 167] width 82 height 20
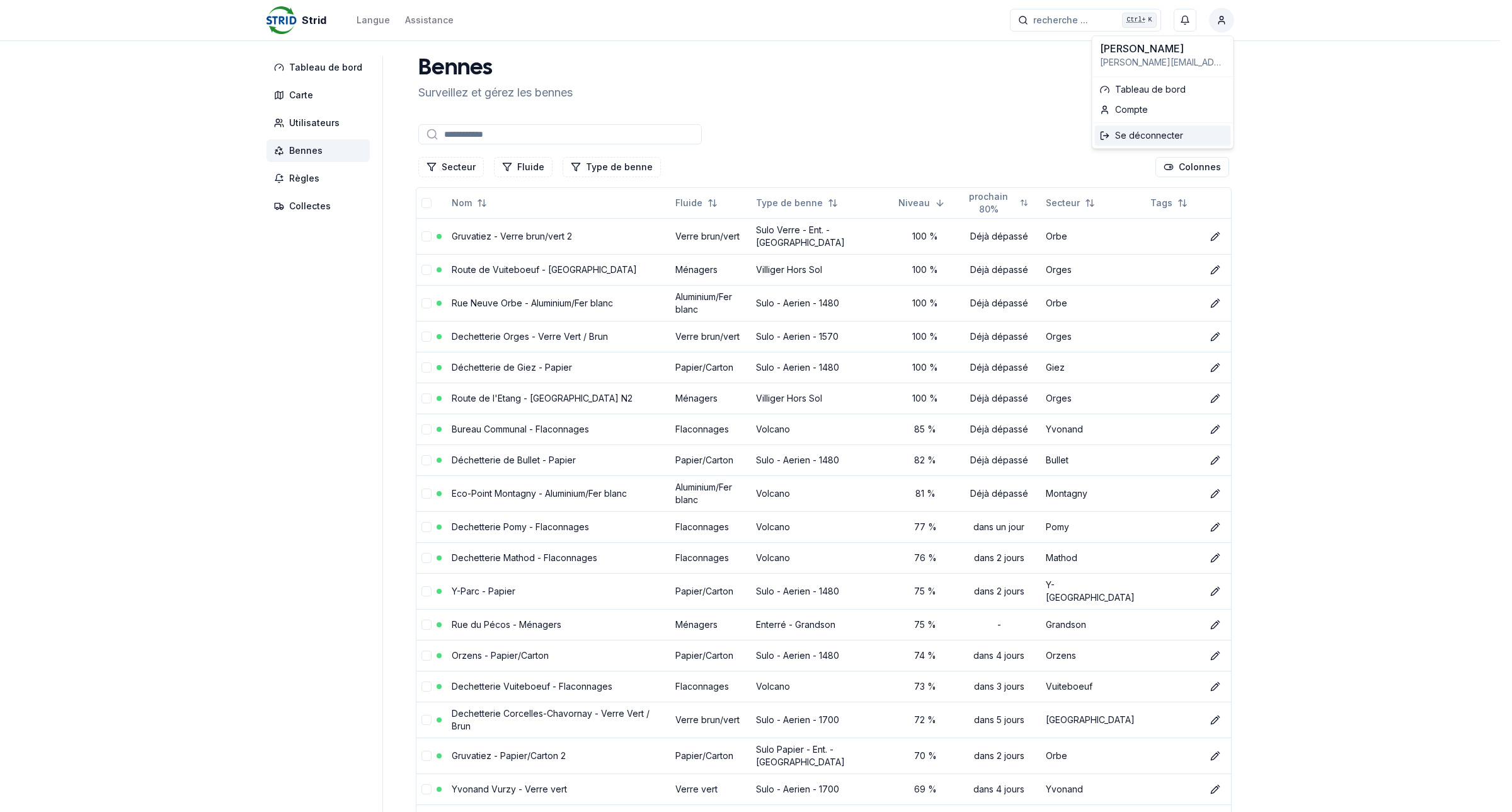
click at [1174, 141] on div "Se déconnecter" at bounding box center [1163, 135] width 136 height 20
